Goal: Task Accomplishment & Management: Use online tool/utility

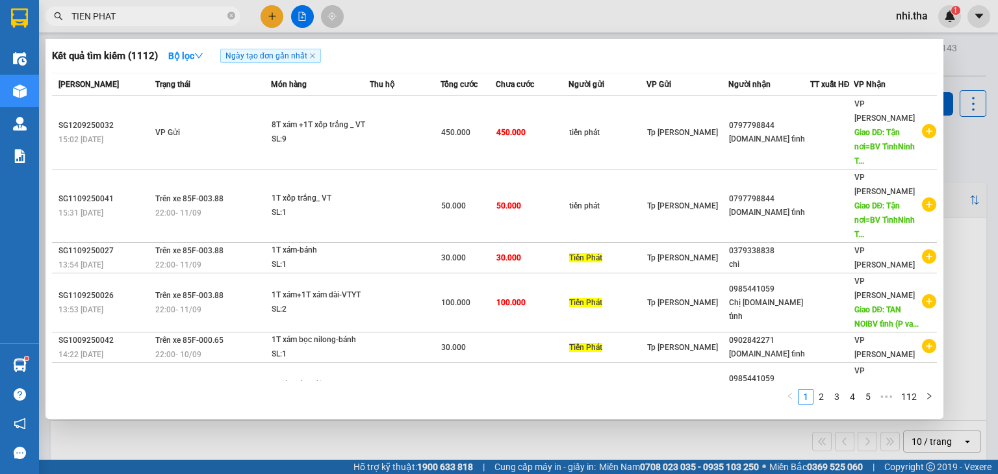
click at [140, 18] on input "TIEN PHAT" at bounding box center [147, 16] width 153 height 14
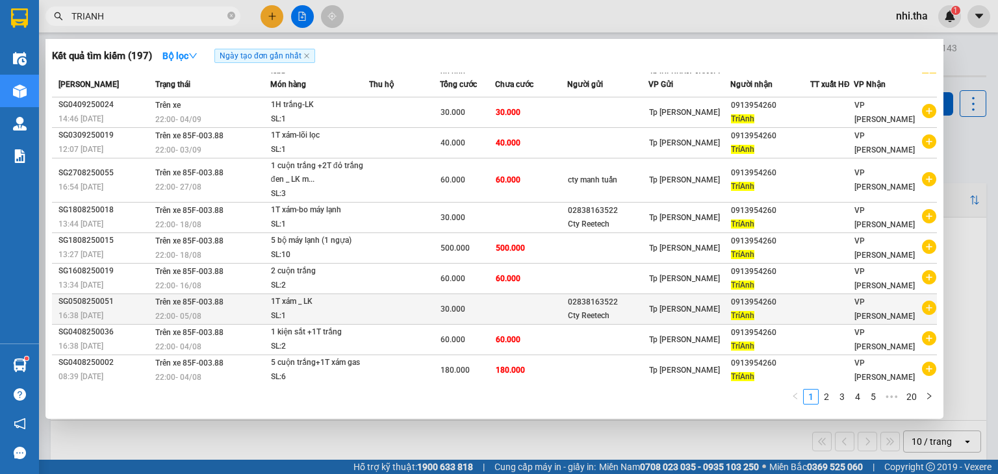
scroll to position [44, 0]
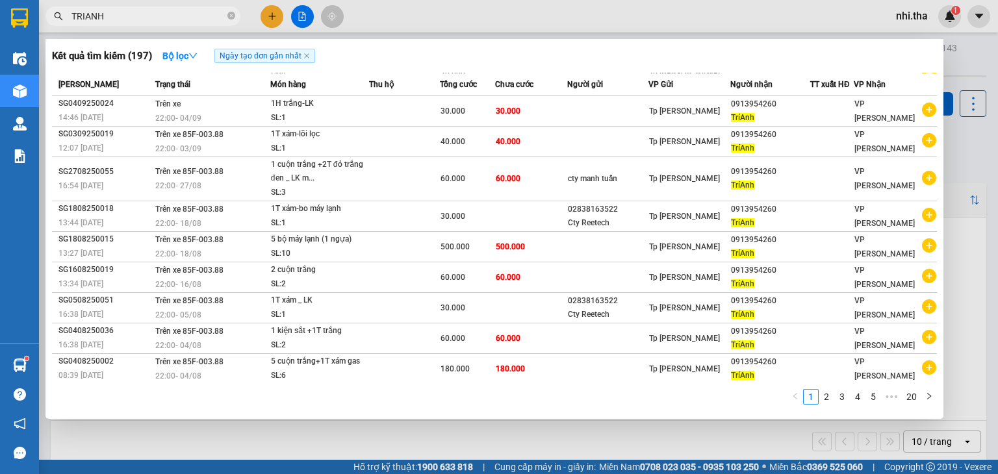
click at [187, 16] on input "TRIANH" at bounding box center [147, 16] width 153 height 14
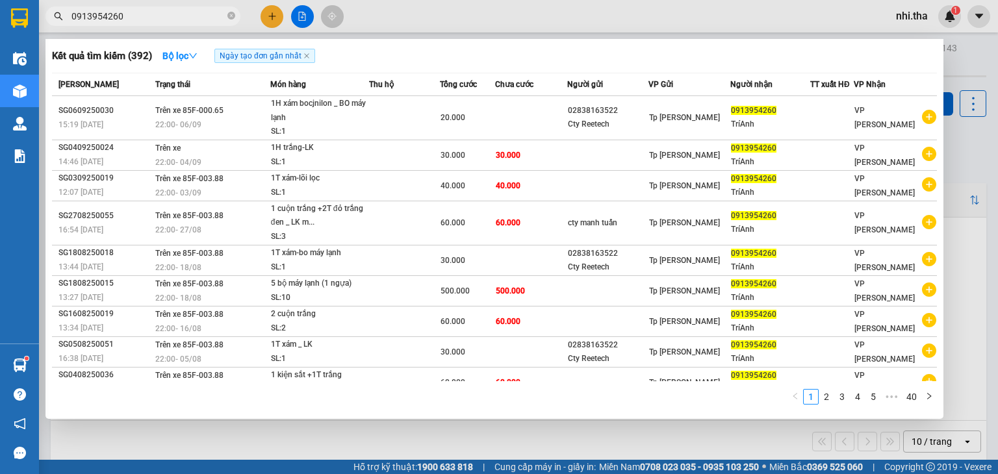
click at [198, 14] on input "0913954260" at bounding box center [147, 16] width 153 height 14
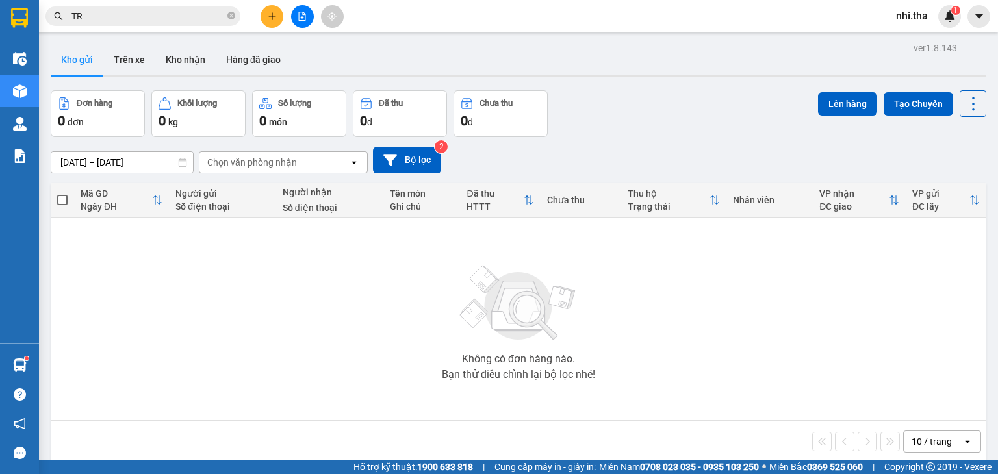
type input "T"
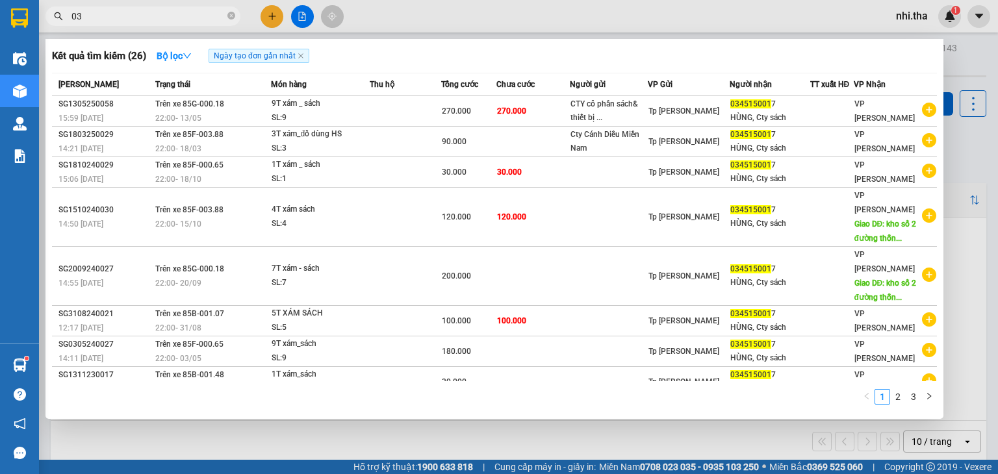
type input "0"
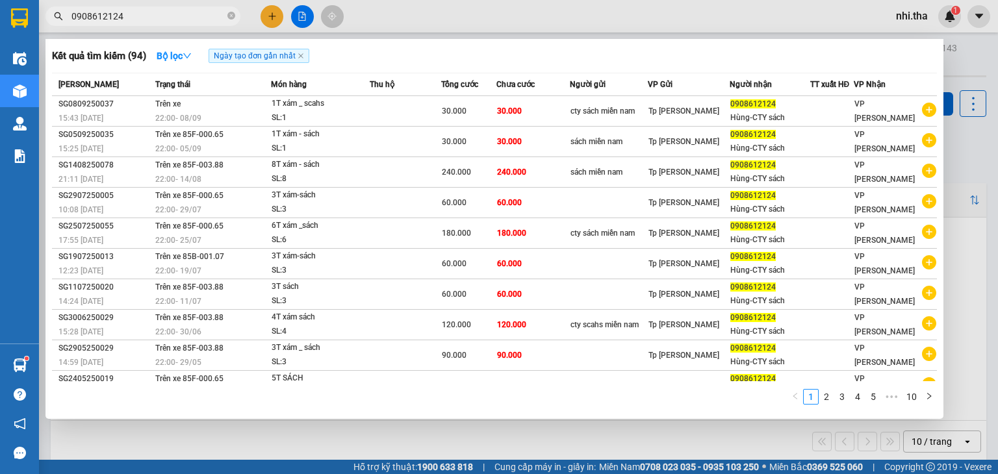
type input "0908612124"
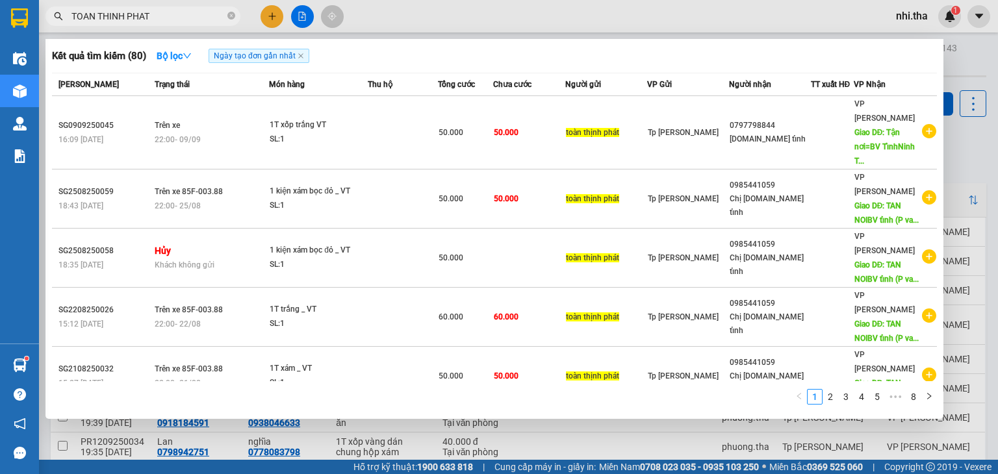
click at [178, 17] on input "TOAN THINH PHAT" at bounding box center [147, 16] width 153 height 14
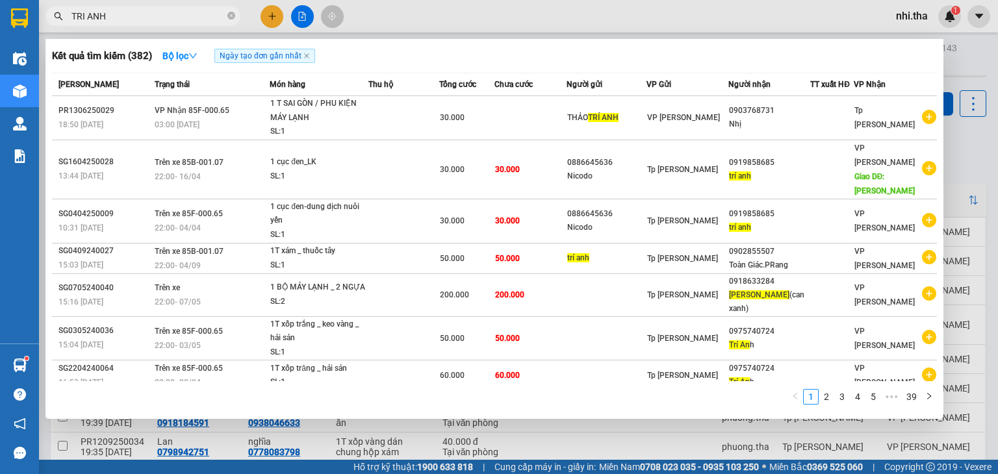
click at [176, 12] on input "TRI ANH" at bounding box center [147, 16] width 153 height 14
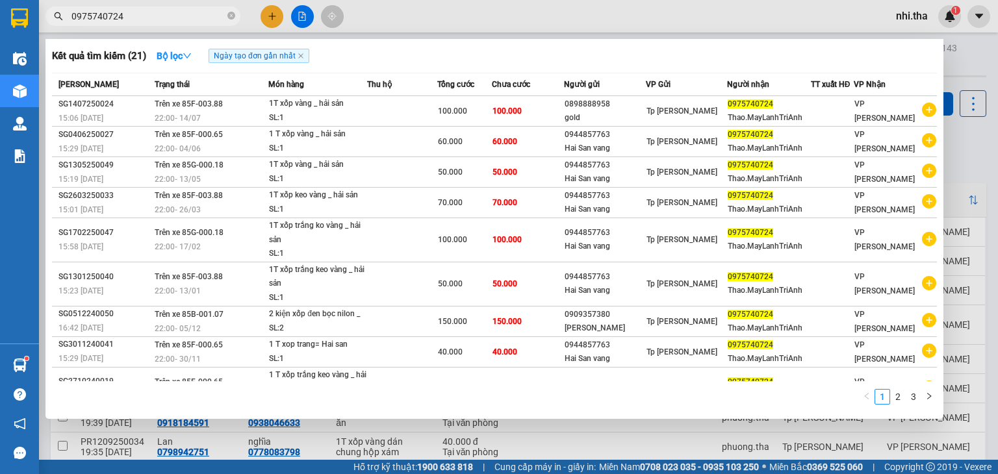
click at [148, 14] on input "0975740724" at bounding box center [147, 16] width 153 height 14
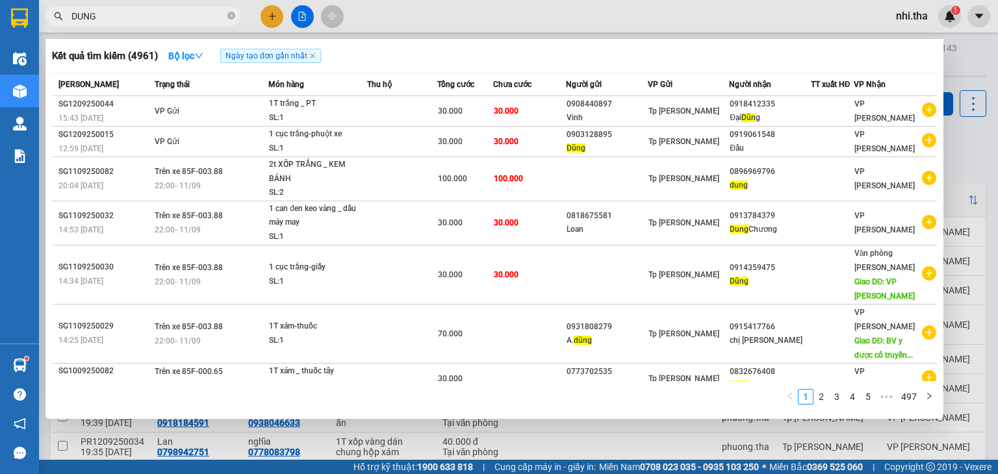
click at [149, 14] on input "DUNG" at bounding box center [147, 16] width 153 height 14
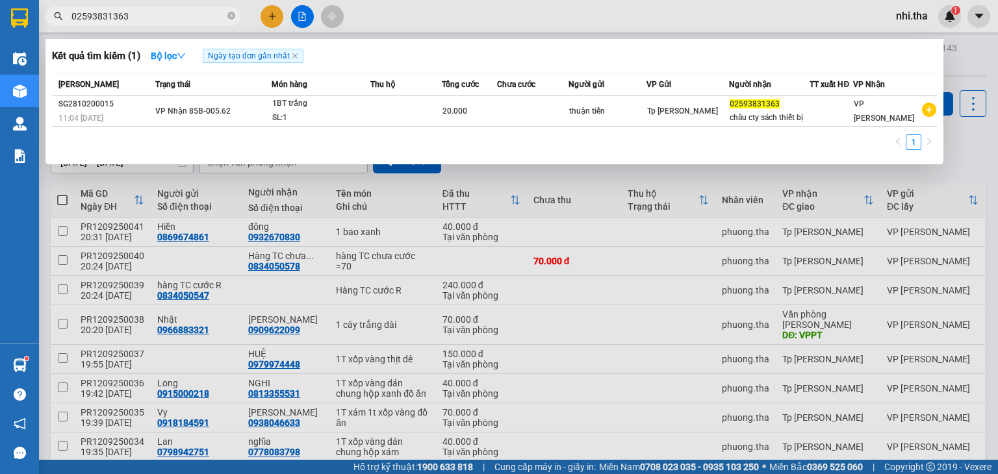
click at [137, 19] on input "02593831363" at bounding box center [147, 16] width 153 height 14
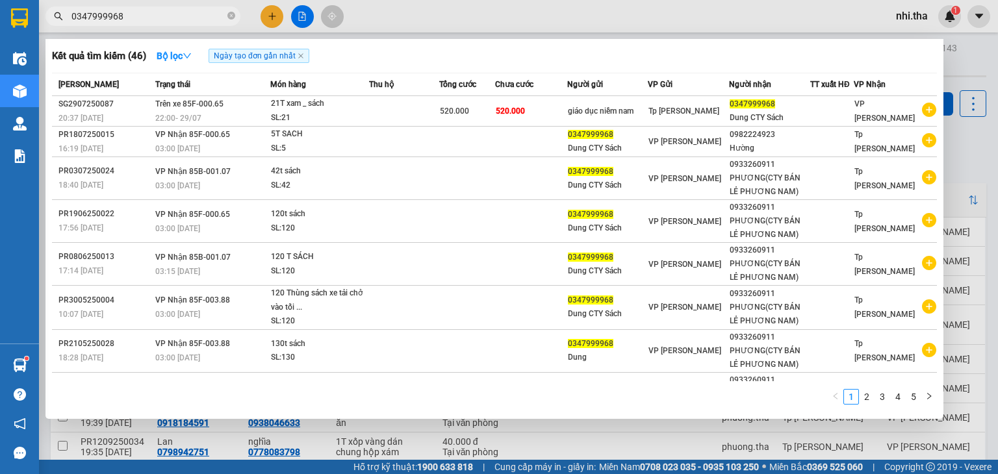
click at [137, 19] on input "0347999968" at bounding box center [147, 16] width 153 height 14
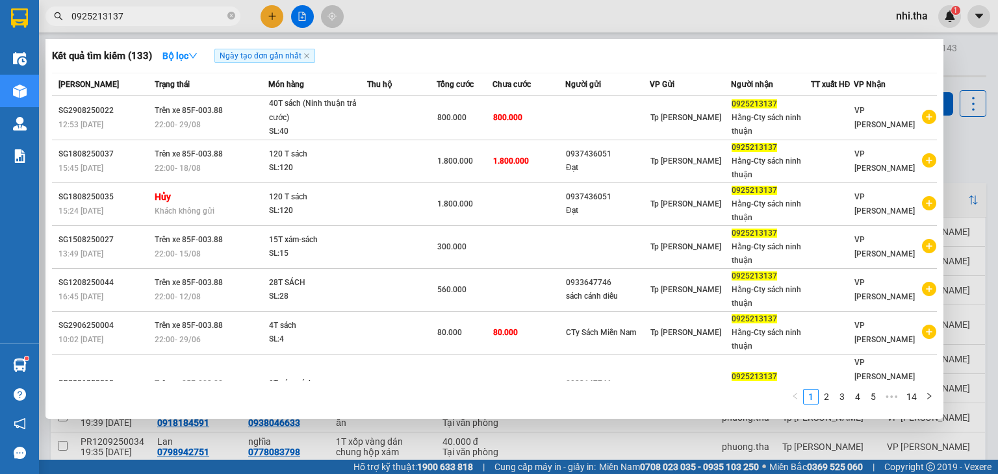
click at [194, 20] on input "0925213137" at bounding box center [147, 16] width 153 height 14
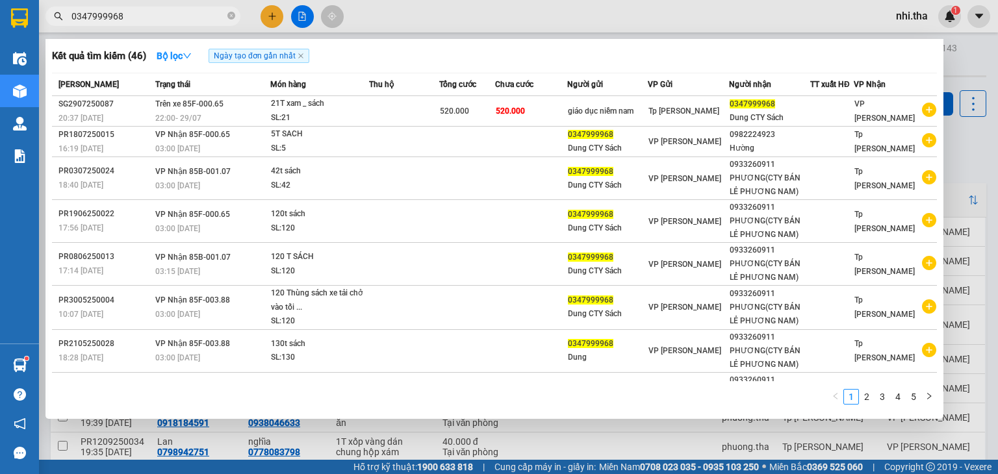
type input "0347999968"
